Goal: Task Accomplishment & Management: Use online tool/utility

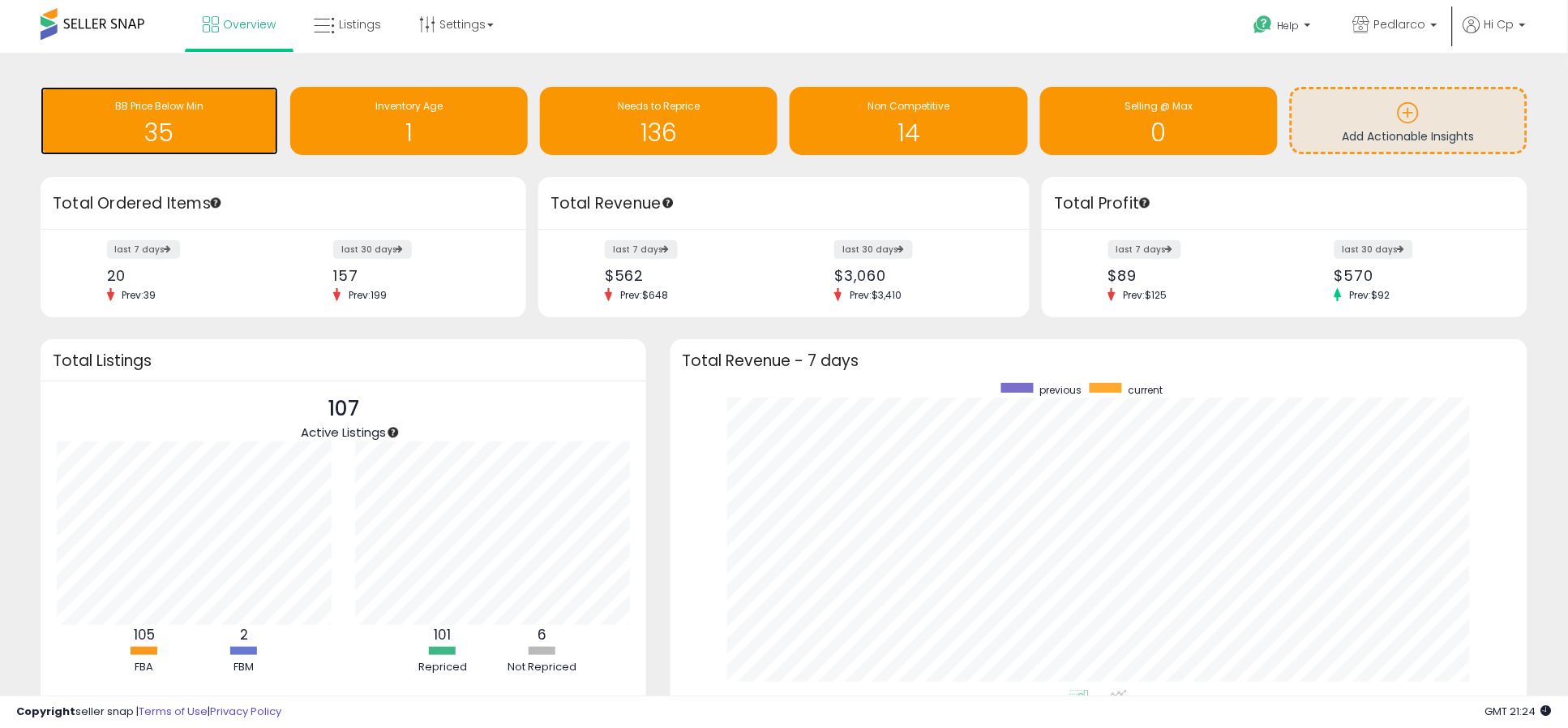
click at [210, 129] on h1 "35" at bounding box center [159, 132] width 222 height 27
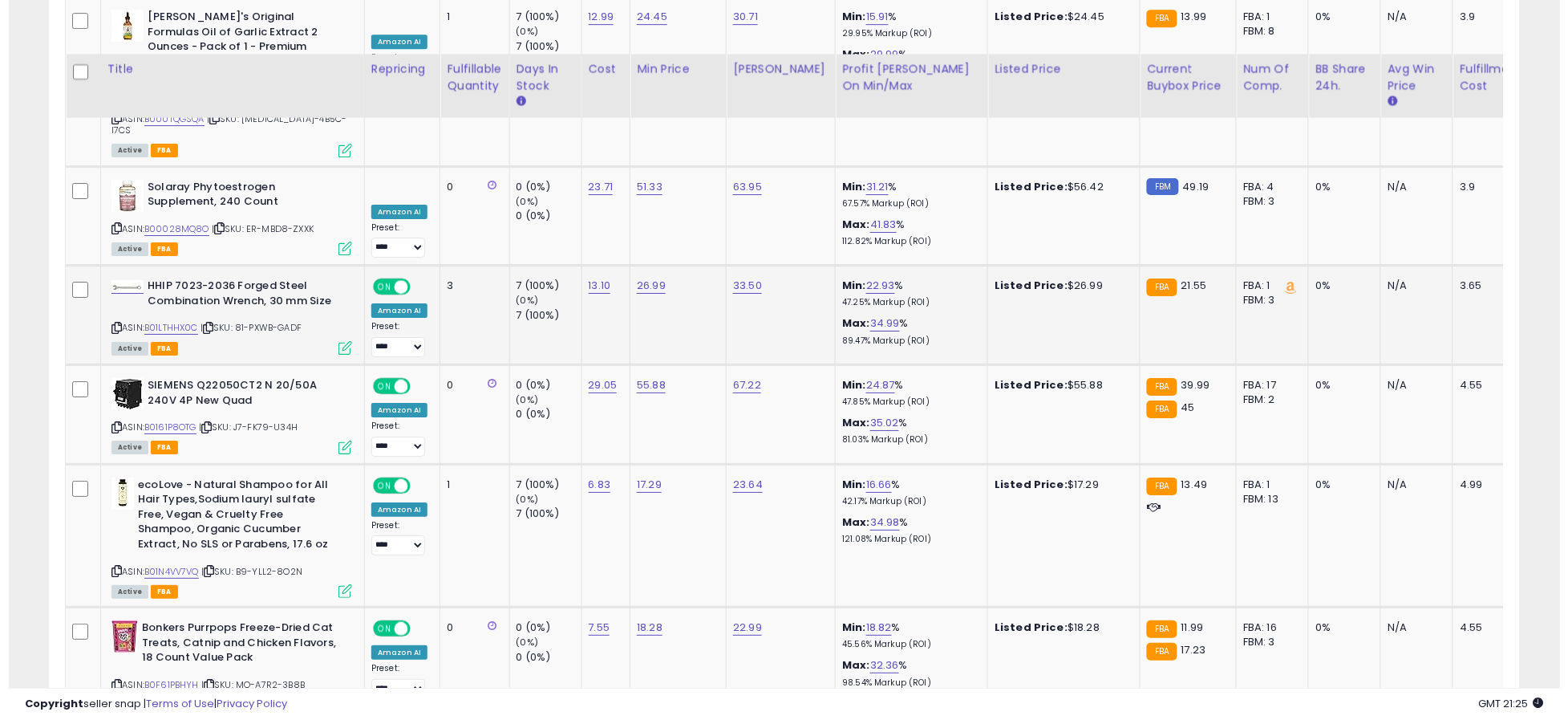
scroll to position [3383, 0]
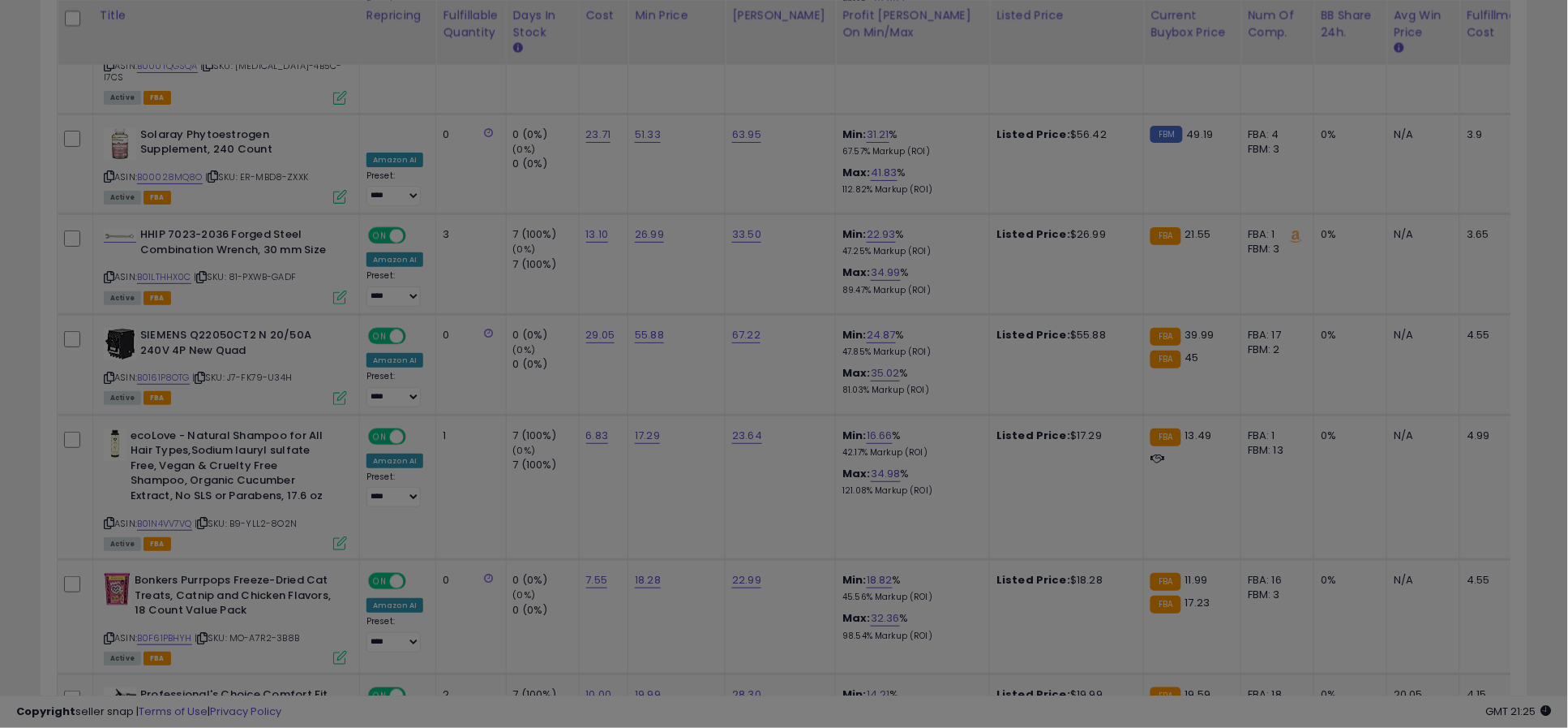
scroll to position [332, 872]
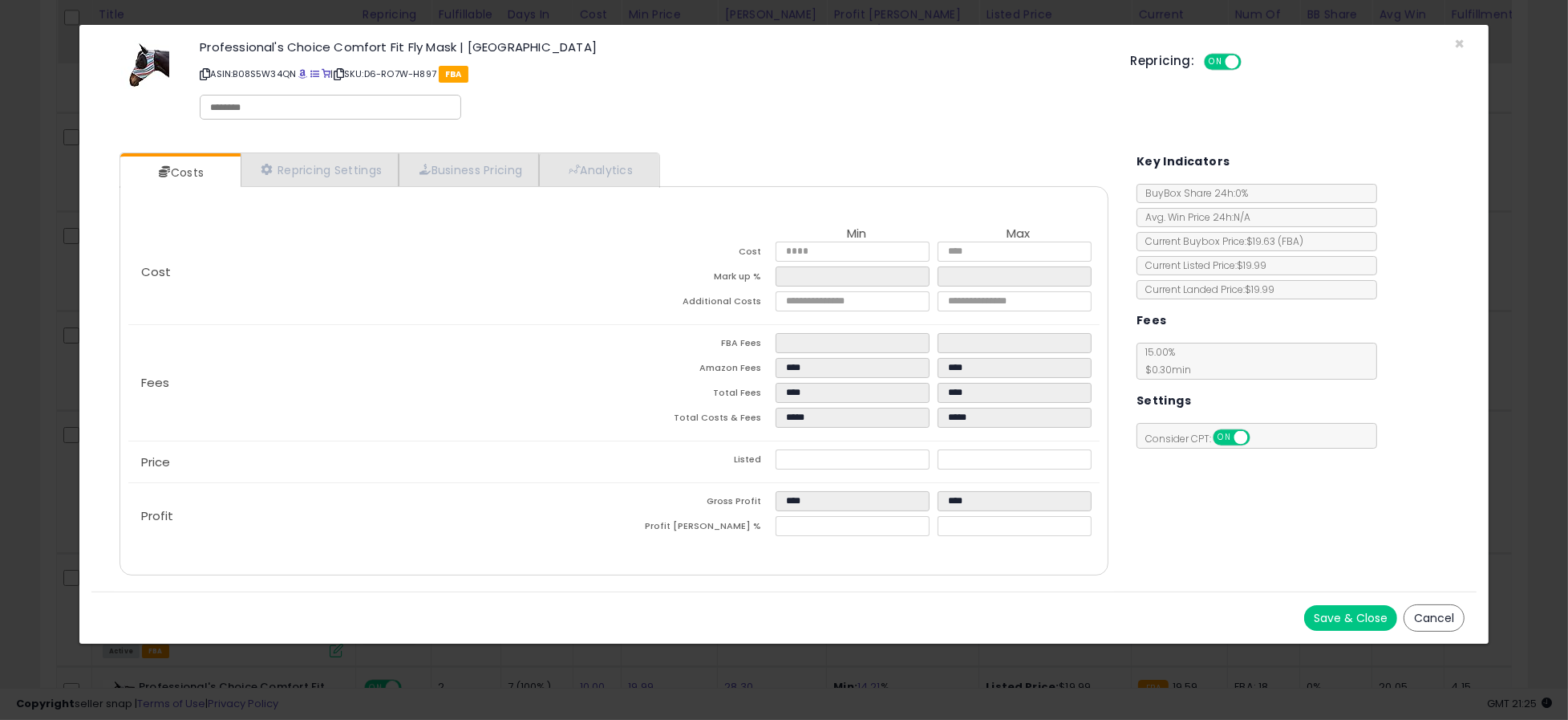
click at [1428, 614] on button "Cancel" at bounding box center [1433, 618] width 61 height 28
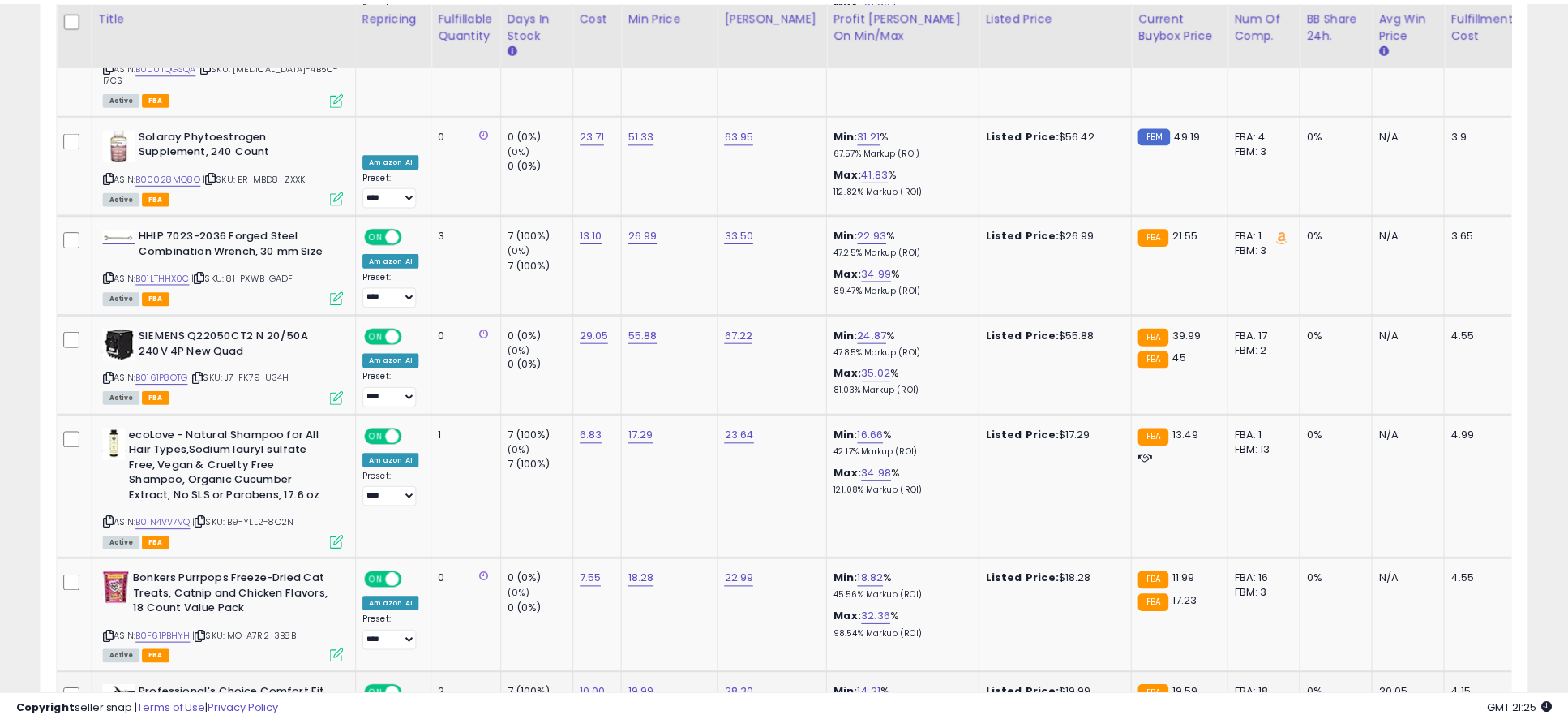
scroll to position [810800, 809947]
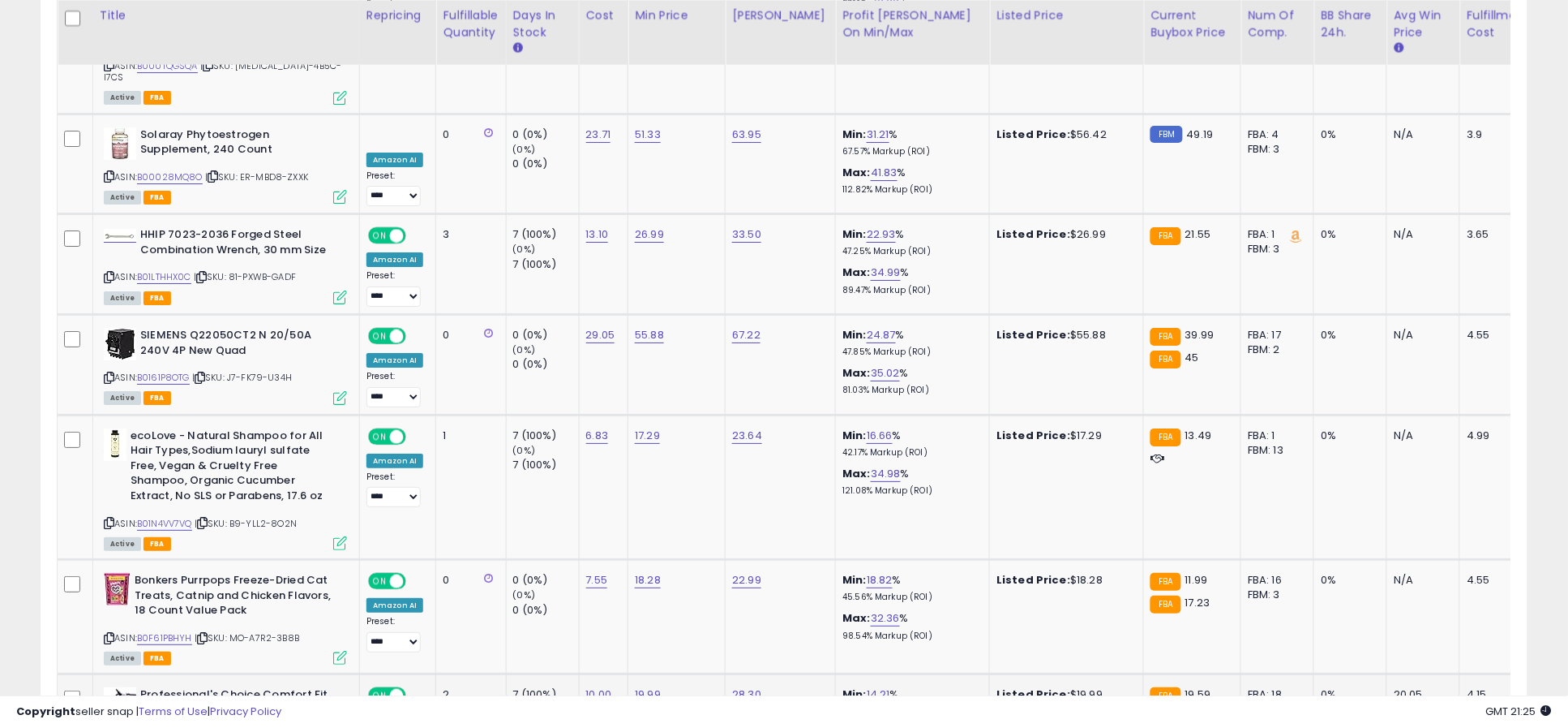
click at [184, 727] on link "B08S5W34QN" at bounding box center [168, 737] width 63 height 14
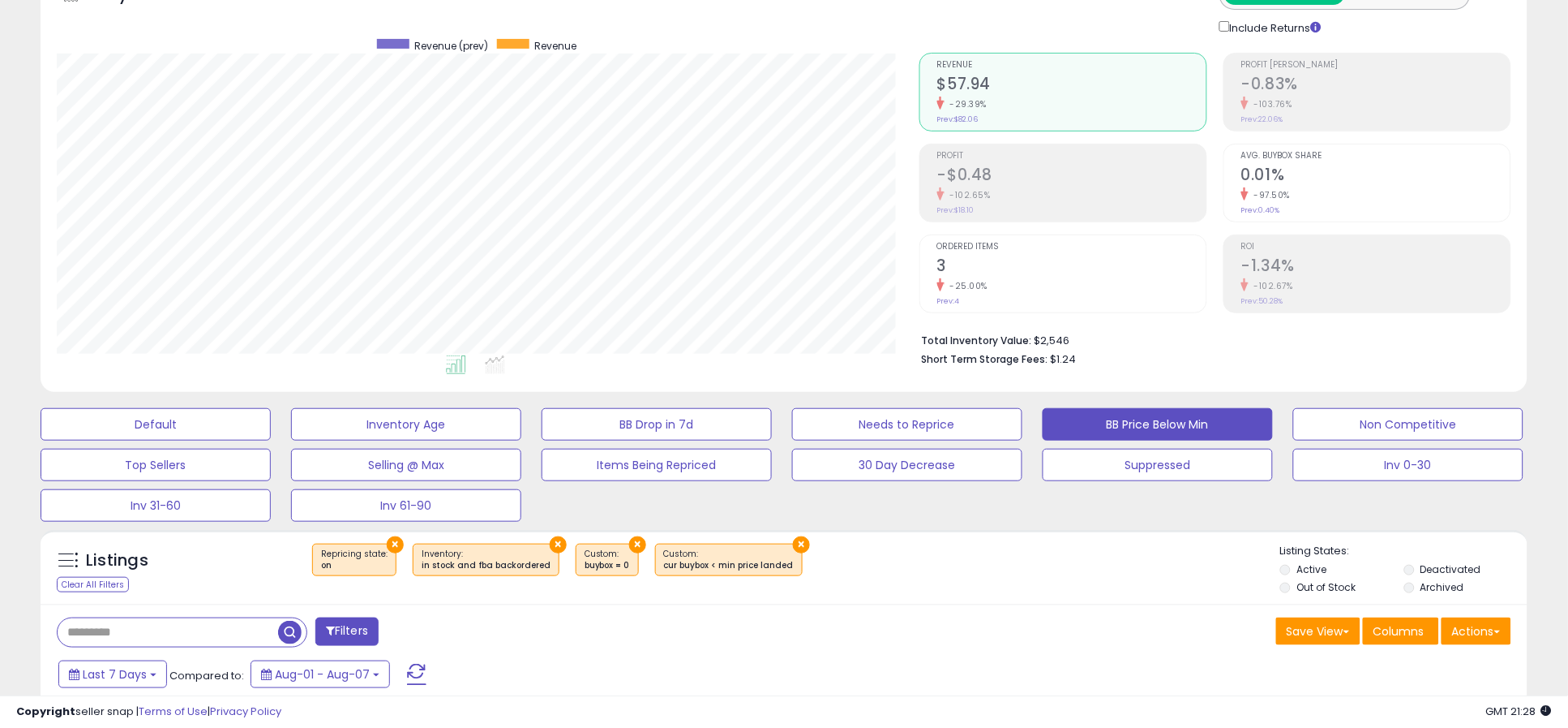
scroll to position [0, 0]
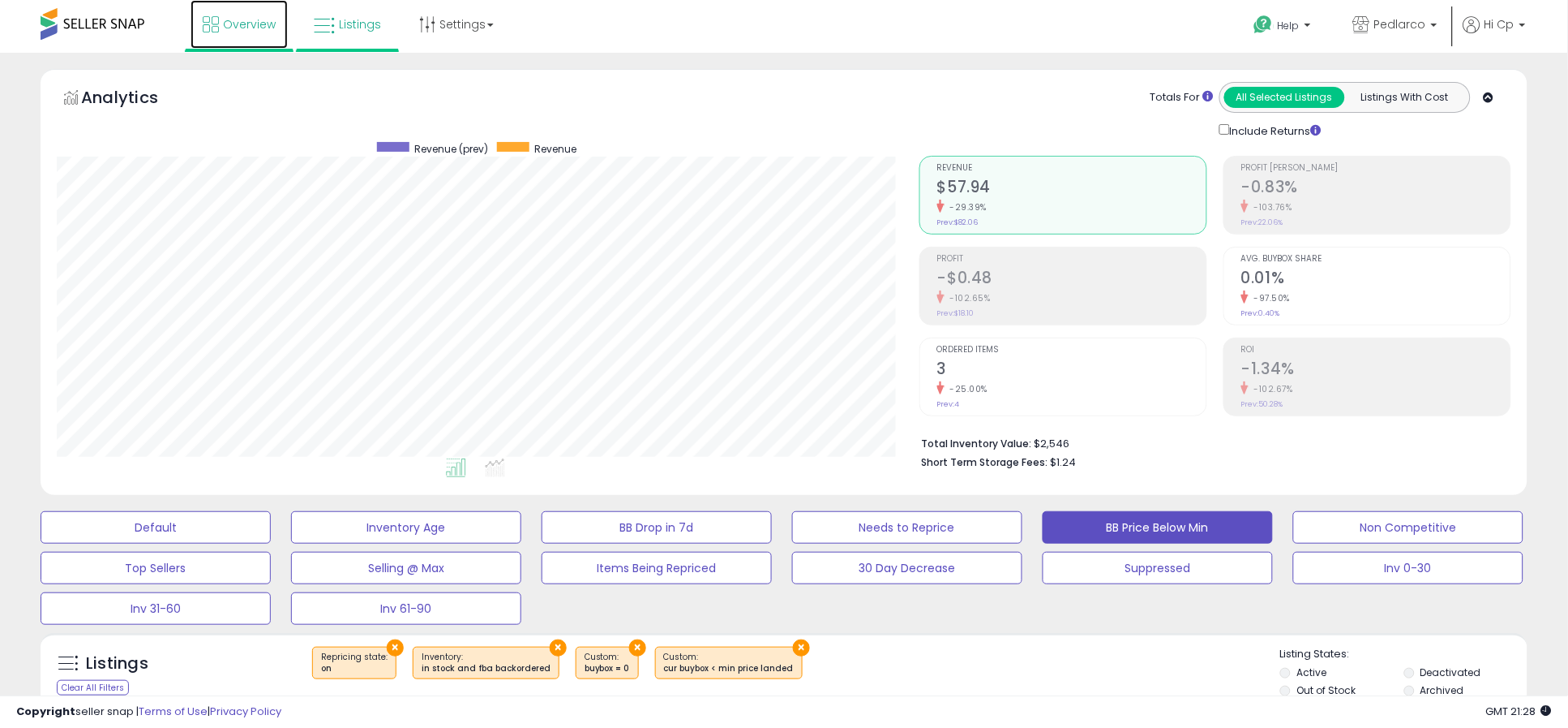
click at [237, 17] on span "Overview" at bounding box center [249, 24] width 53 height 16
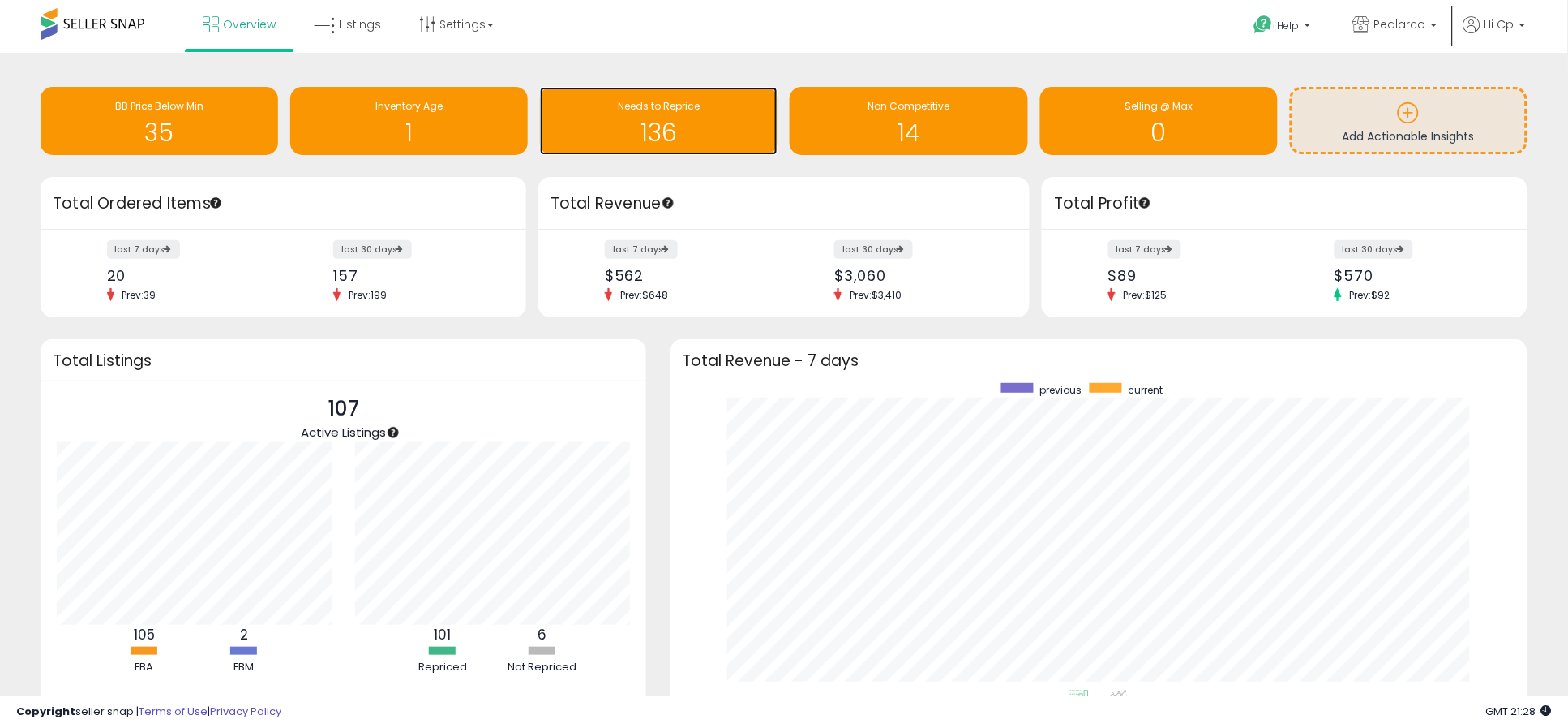
click at [617, 129] on h1 "136" at bounding box center [659, 132] width 222 height 27
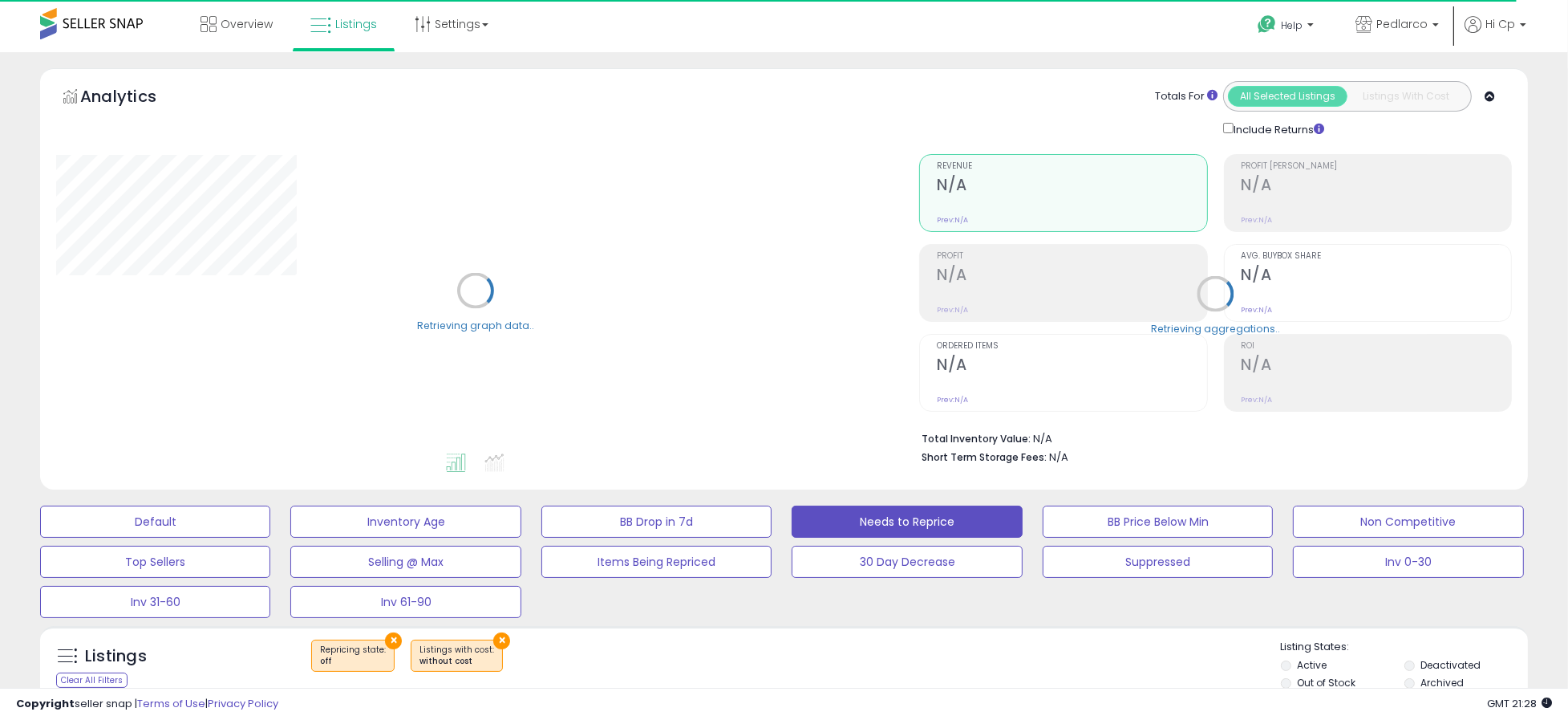
select select "**"
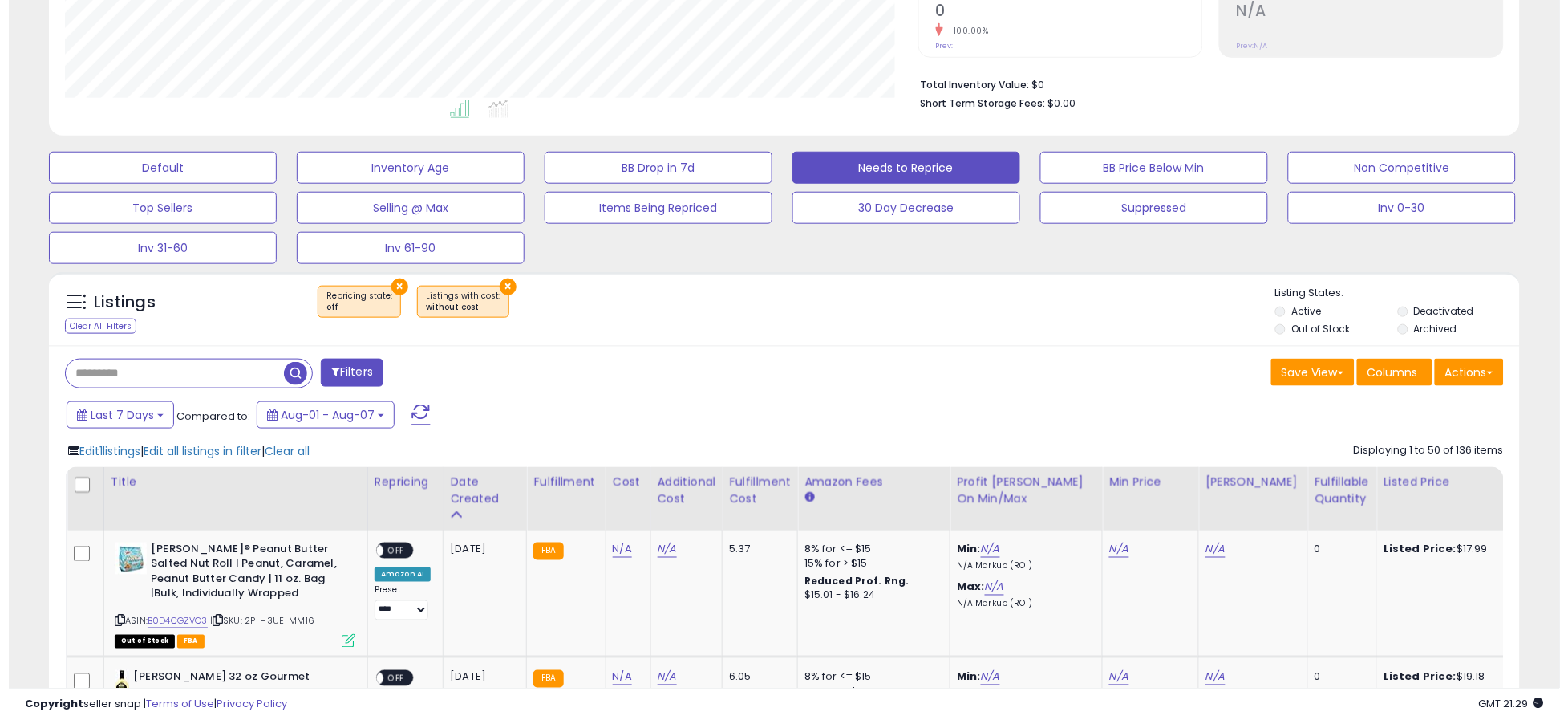
scroll to position [356, 0]
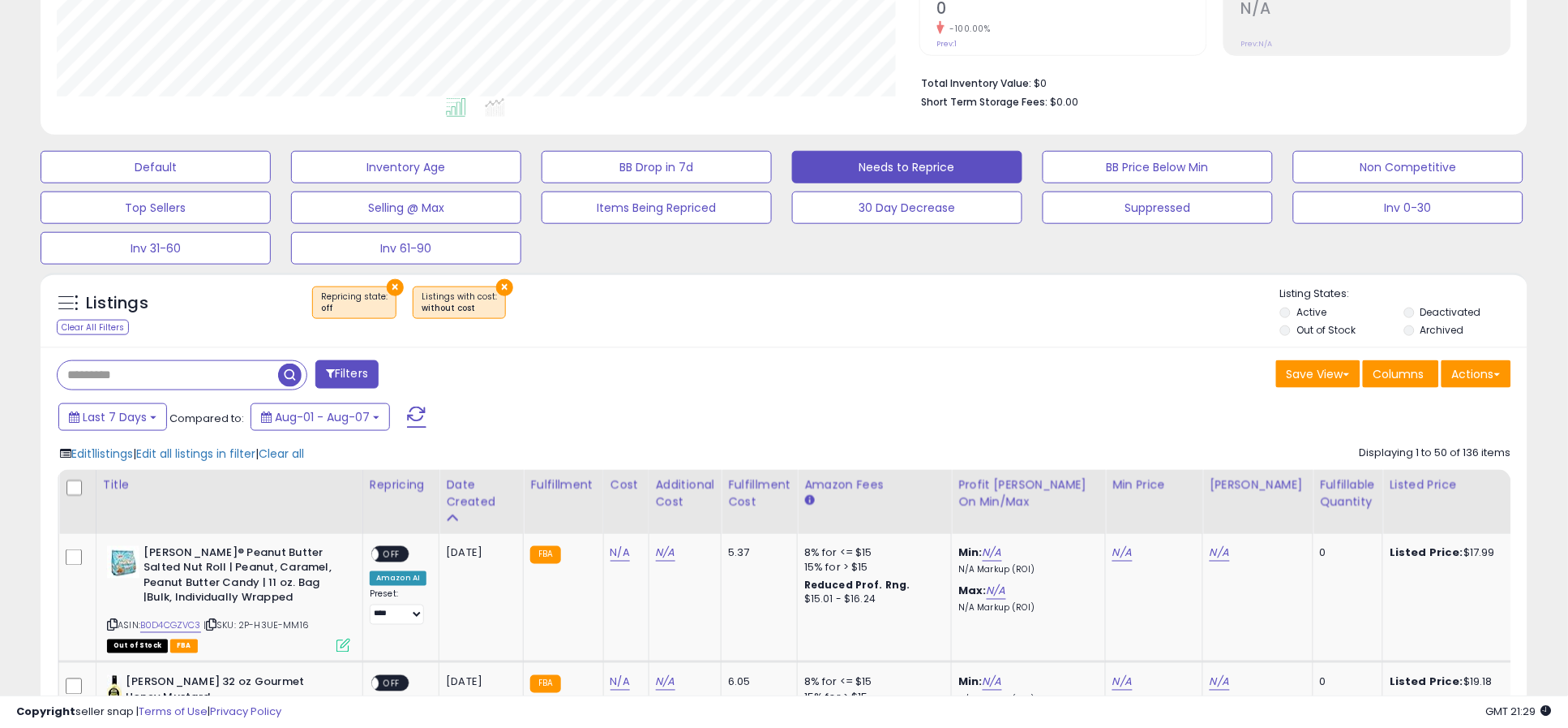
click at [361, 376] on button "Filters" at bounding box center [347, 375] width 63 height 29
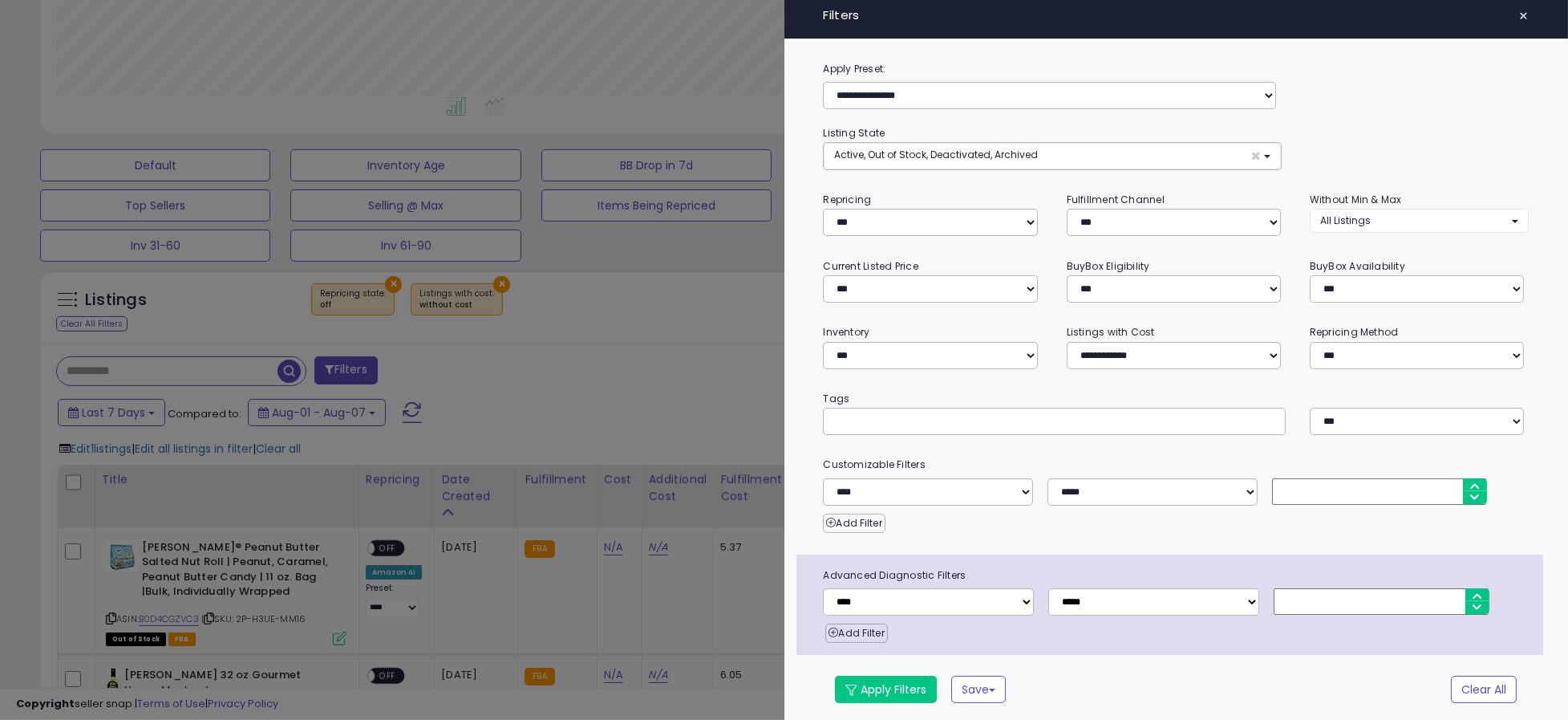
scroll to position [0, 0]
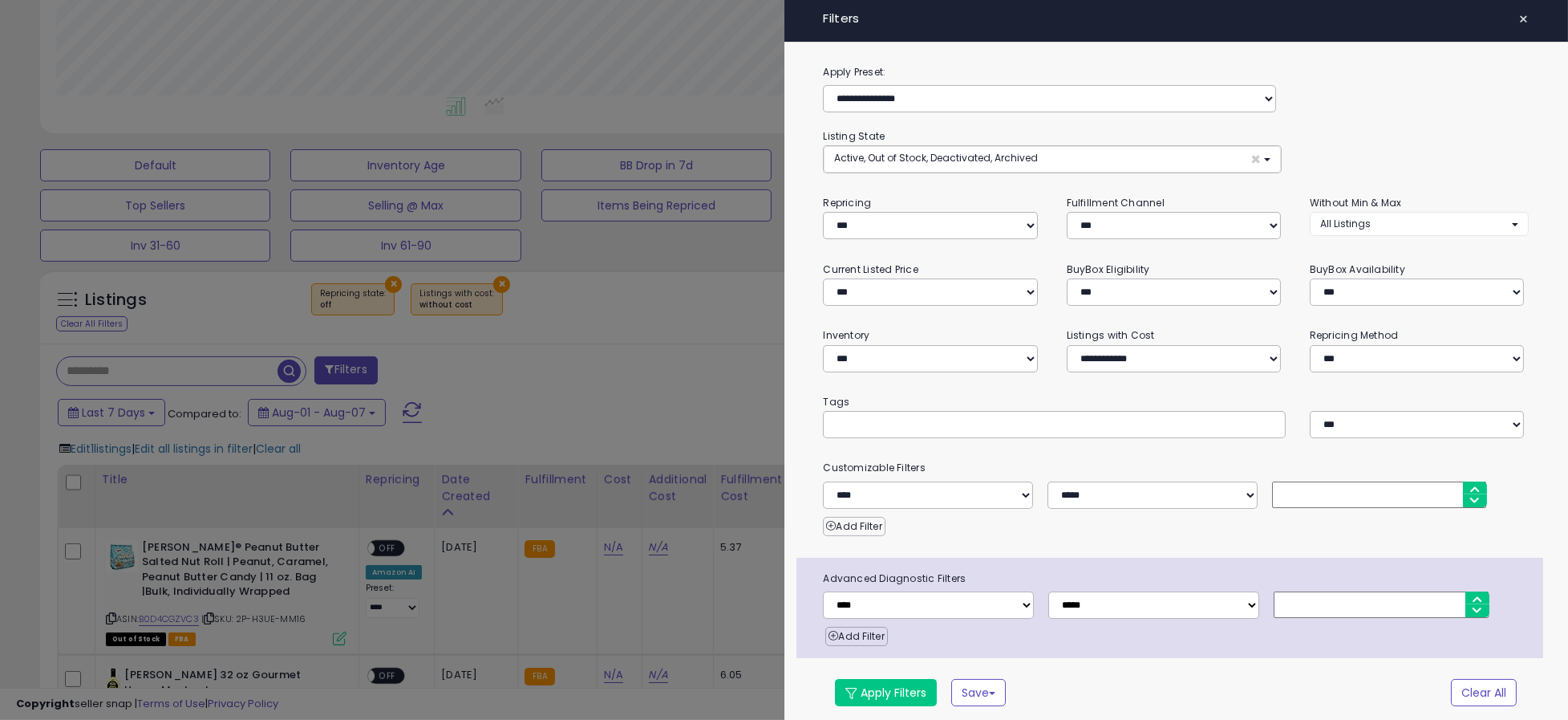
click at [1518, 12] on span "×" at bounding box center [1523, 19] width 11 height 22
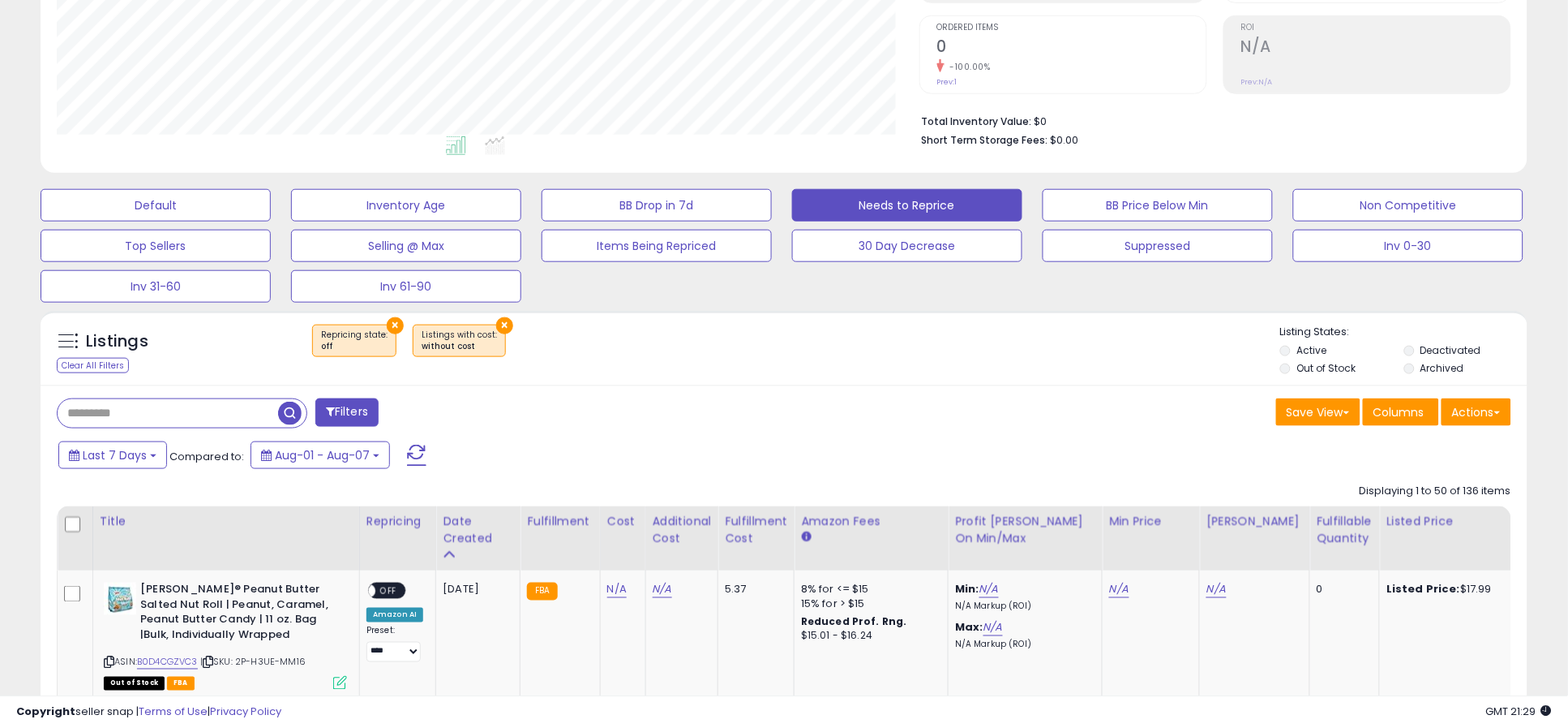
scroll to position [332, 863]
